Goal: Transaction & Acquisition: Book appointment/travel/reservation

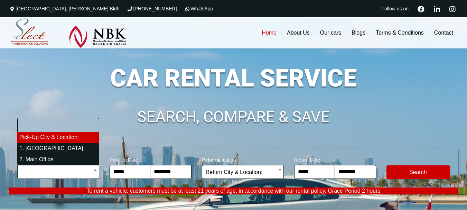
click at [80, 169] on span "Pick-Up City & Location:" at bounding box center [58, 172] width 74 height 14
select select "*"
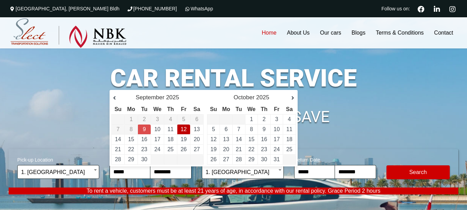
click at [182, 131] on link "12" at bounding box center [183, 129] width 6 height 6
type input "**********"
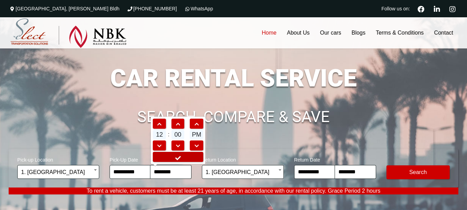
click at [197, 159] on link at bounding box center [178, 157] width 50 height 10
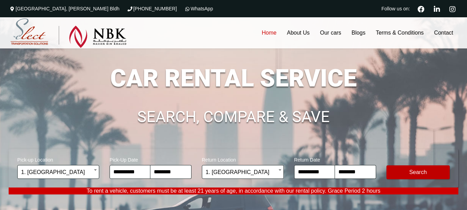
click at [402, 170] on button "Modify Search" at bounding box center [418, 172] width 64 height 14
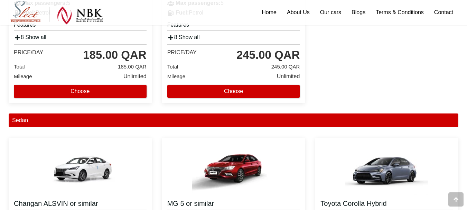
scroll to position [371, 0]
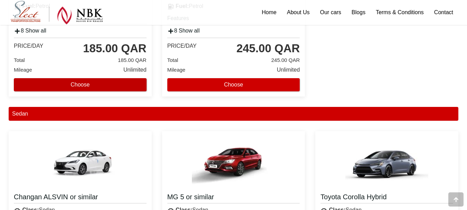
click at [121, 86] on button "Choose" at bounding box center [80, 84] width 133 height 13
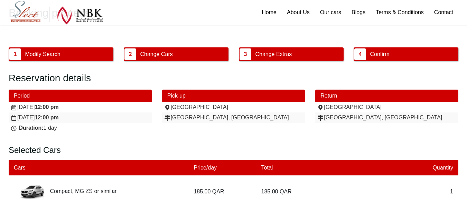
scroll to position [55, 0]
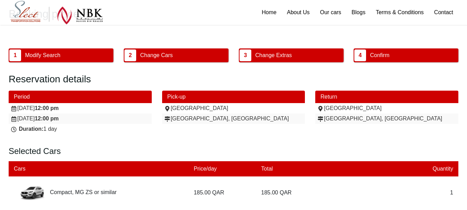
click at [74, 47] on div "1 Modify Search 2 Change Cars 3 Change Extras 4 Confirm Reservation details Per…" at bounding box center [233, 198] width 467 height 327
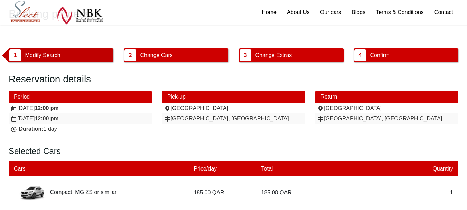
click at [72, 55] on button "1 Modify Search" at bounding box center [61, 55] width 105 height 14
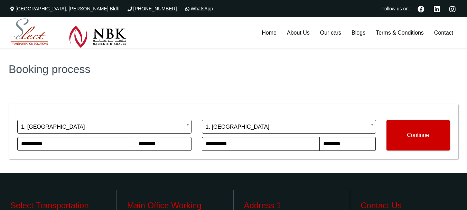
drag, startPoint x: 68, startPoint y: 115, endPoint x: 50, endPoint y: 108, distance: 18.8
click at [50, 108] on span "Pick-Up Information" at bounding box center [104, 113] width 174 height 12
click at [164, 84] on div "Booking process" at bounding box center [233, 68] width 467 height 41
click at [295, 209] on h3 "Address 1" at bounding box center [292, 205] width 96 height 10
click at [9, 132] on div "**********" at bounding box center [234, 131] width 450 height 55
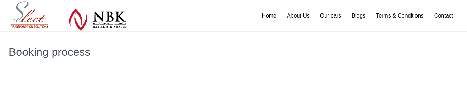
scroll to position [14, 0]
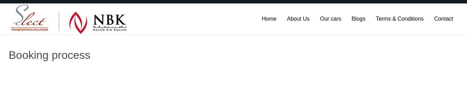
click at [363, 59] on h1 "Booking process" at bounding box center [234, 55] width 450 height 11
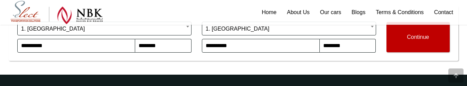
scroll to position [104, 0]
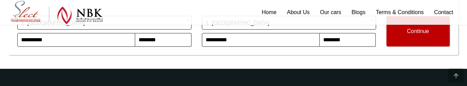
click at [424, 38] on button "Continue" at bounding box center [418, 31] width 64 height 30
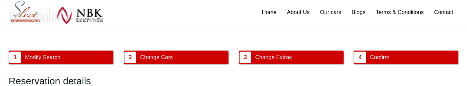
scroll to position [65, 0]
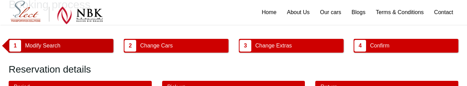
click at [89, 46] on button "1 Modify Search" at bounding box center [61, 46] width 105 height 14
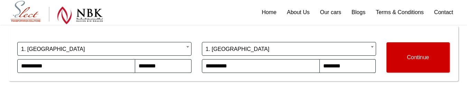
scroll to position [72, 0]
